Goal: Register for event/course

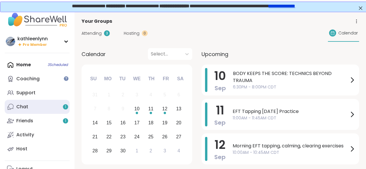
click at [21, 107] on div "Chat 1" at bounding box center [22, 106] width 12 height 6
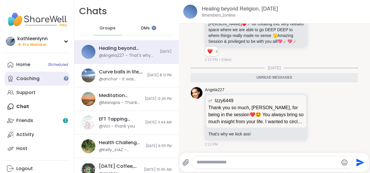
click at [42, 77] on link "Coaching" at bounding box center [37, 79] width 65 height 14
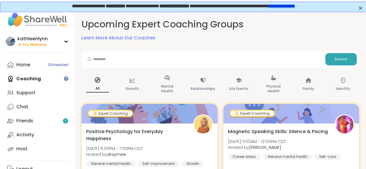
click at [293, 5] on link "**********" at bounding box center [281, 5] width 26 height 4
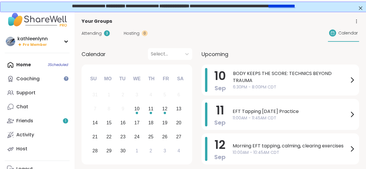
click at [36, 64] on div "Home 3 Scheduled Coaching Support Chat Friends 1 Activity Host" at bounding box center [37, 107] width 65 height 98
click at [50, 64] on div "Home 3 Scheduled Coaching Support Chat Friends 1 Activity Host" at bounding box center [37, 107] width 65 height 98
click at [94, 33] on span "Attending" at bounding box center [91, 33] width 20 height 6
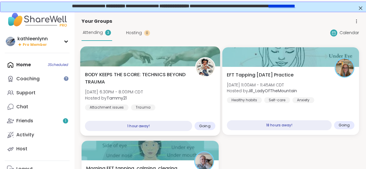
click at [150, 58] on div at bounding box center [150, 56] width 140 height 20
